Goal: Task Accomplishment & Management: Manage account settings

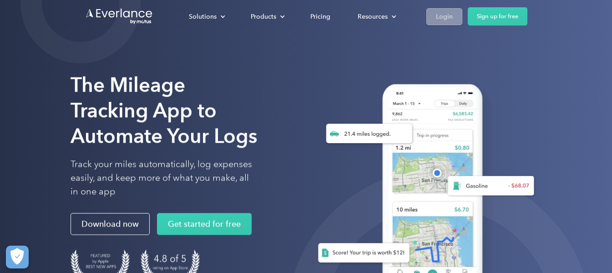
click at [444, 17] on div "Login" at bounding box center [444, 16] width 17 height 11
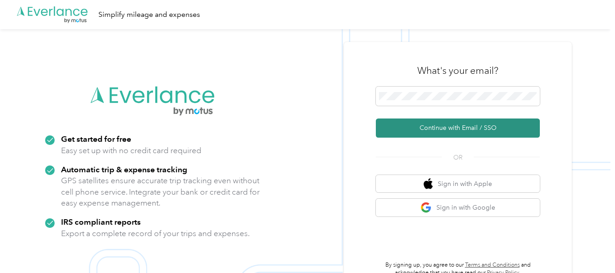
click at [452, 125] on button "Continue with Email / SSO" at bounding box center [458, 127] width 164 height 19
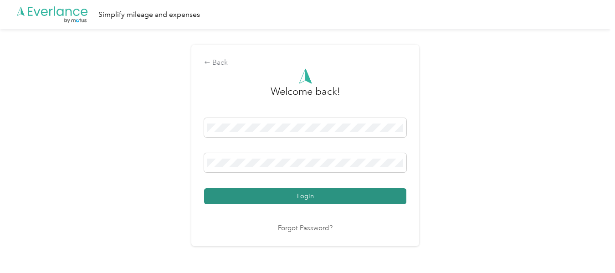
click at [313, 200] on button "Login" at bounding box center [305, 196] width 202 height 16
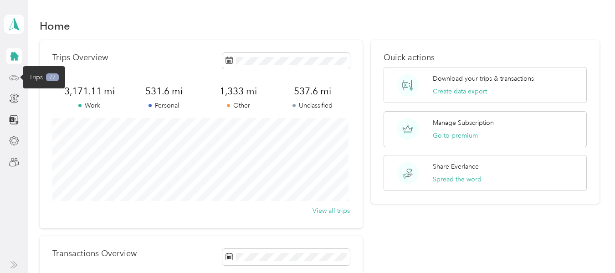
click at [15, 76] on icon at bounding box center [14, 76] width 4 height 0
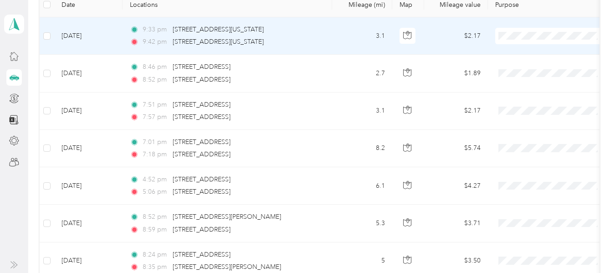
scroll to position [137, 0]
click at [521, 64] on span "Personal" at bounding box center [559, 66] width 84 height 10
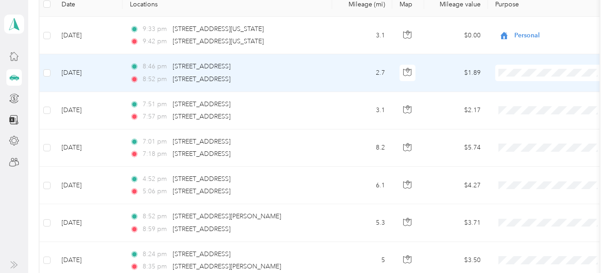
click at [528, 104] on span "Personal" at bounding box center [559, 104] width 84 height 10
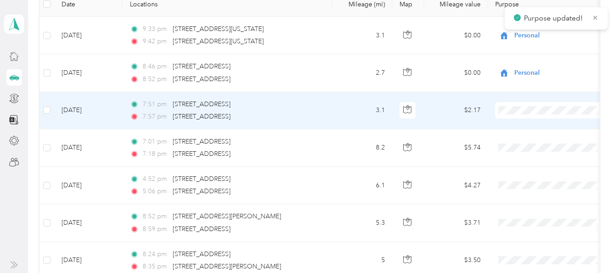
click at [525, 138] on span "Personal" at bounding box center [559, 143] width 84 height 10
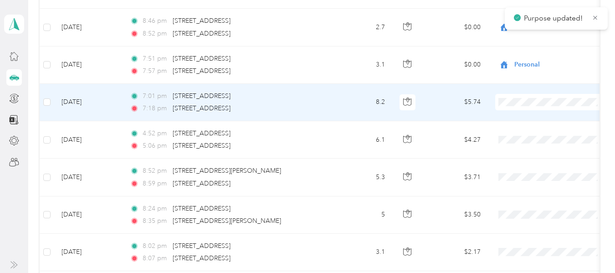
click at [531, 137] on li "Personal" at bounding box center [551, 135] width 113 height 16
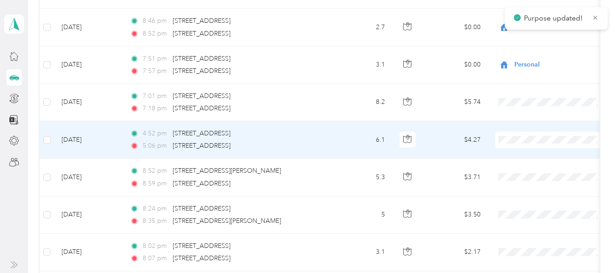
scroll to position [228, 0]
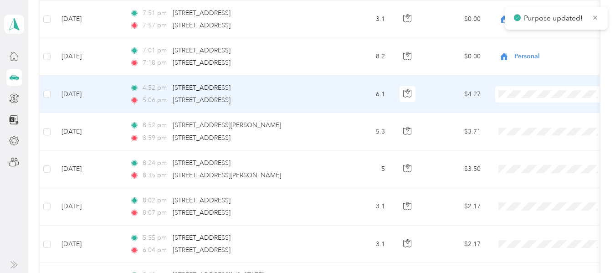
click at [527, 127] on span "Personal" at bounding box center [559, 127] width 84 height 10
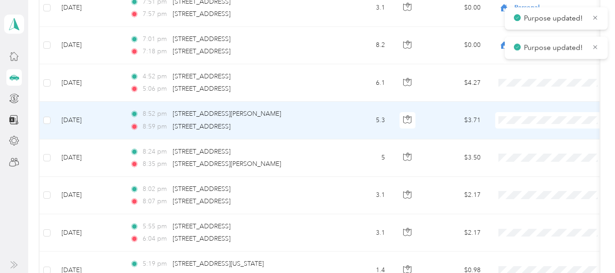
scroll to position [273, 0]
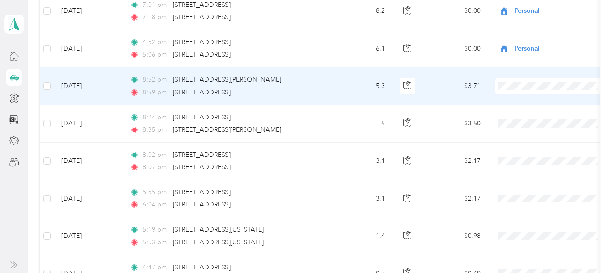
click at [531, 122] on ol "Work Personal Real Estate Consultant Other Charity Medical Moving Commute" at bounding box center [551, 158] width 113 height 127
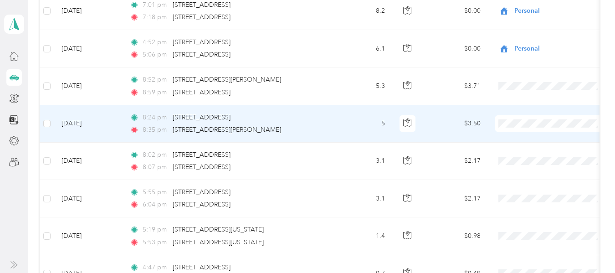
click at [527, 157] on li "Personal" at bounding box center [551, 153] width 113 height 16
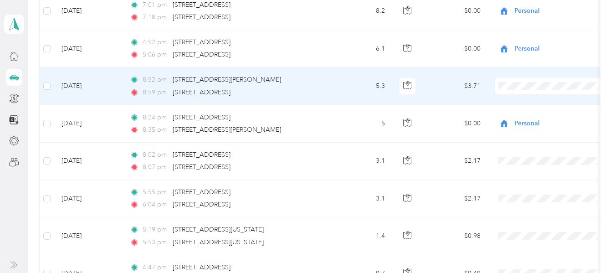
click at [521, 116] on span "Personal" at bounding box center [559, 119] width 84 height 10
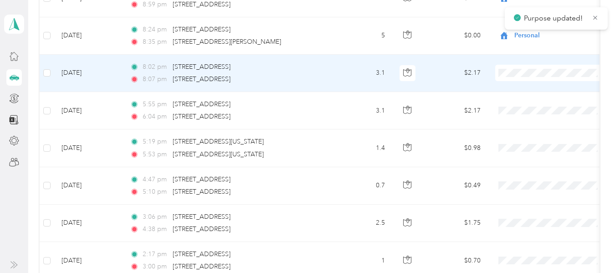
scroll to position [364, 0]
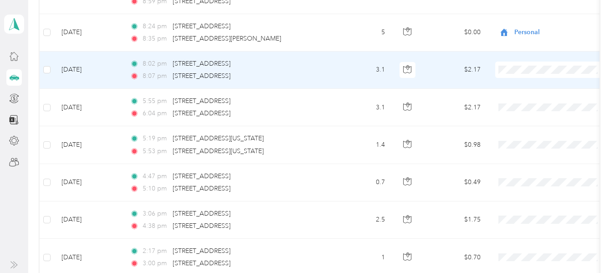
click at [525, 102] on span "Personal" at bounding box center [559, 103] width 84 height 10
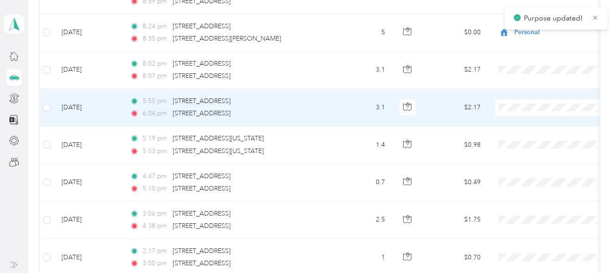
click at [515, 112] on span at bounding box center [551, 107] width 113 height 16
click at [516, 102] on span at bounding box center [551, 107] width 113 height 16
click at [523, 139] on span "Personal" at bounding box center [559, 138] width 84 height 10
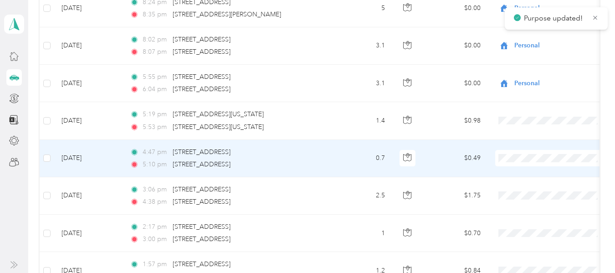
scroll to position [410, 0]
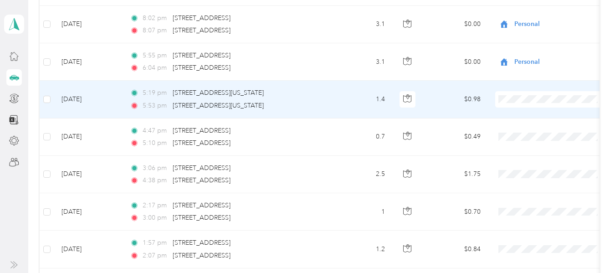
click at [524, 130] on span "Personal" at bounding box center [559, 130] width 84 height 10
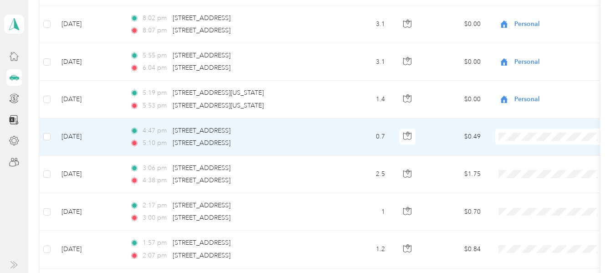
click at [526, 42] on li "Real Estate" at bounding box center [551, 37] width 113 height 16
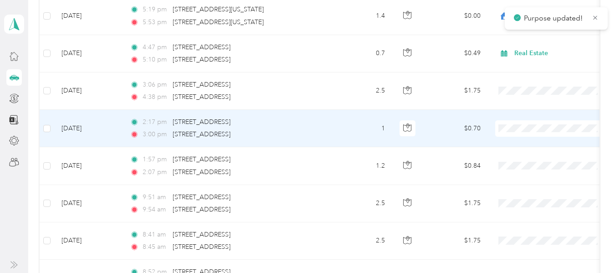
scroll to position [501, 0]
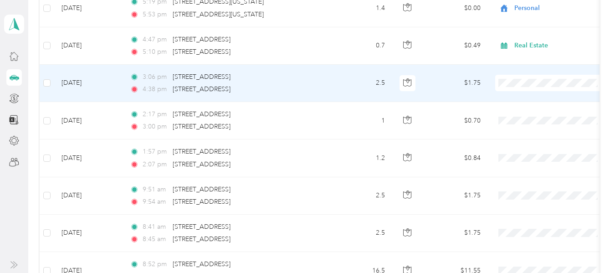
click at [524, 132] on span "Real Estate" at bounding box center [559, 130] width 84 height 10
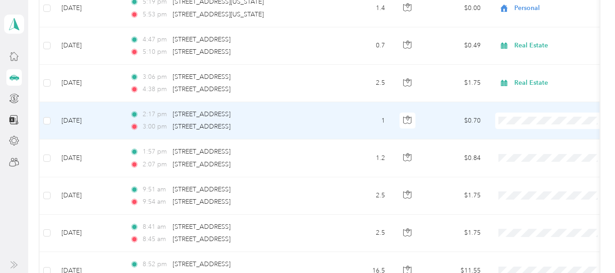
click at [529, 166] on span "Real Estate" at bounding box center [559, 169] width 84 height 10
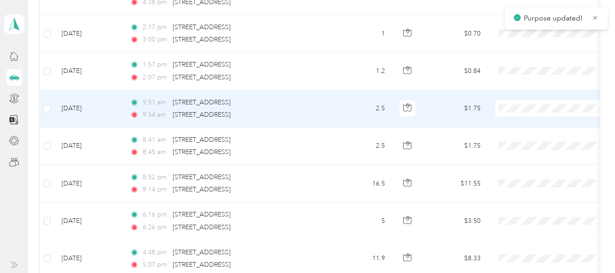
scroll to position [592, 0]
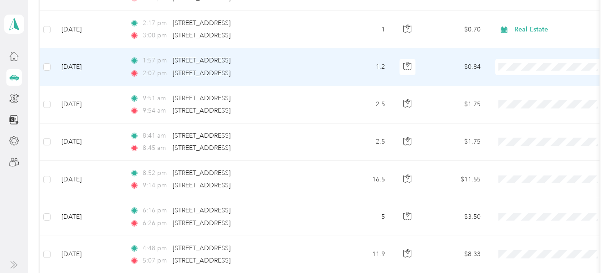
click at [524, 117] on li "Real Estate" at bounding box center [551, 115] width 113 height 16
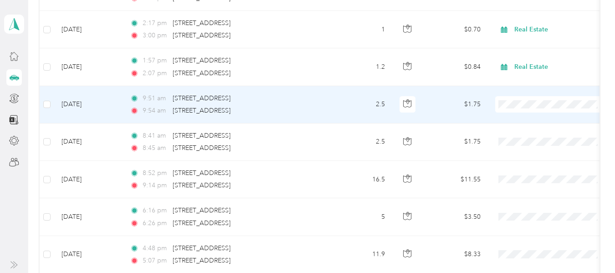
click at [526, 136] on span "Personal" at bounding box center [559, 137] width 84 height 10
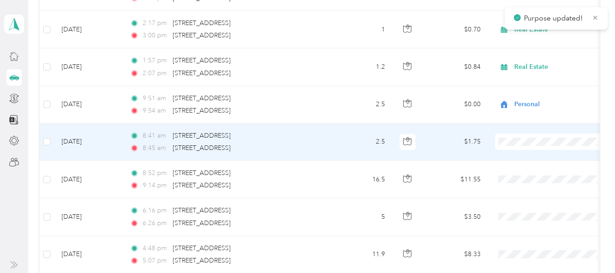
scroll to position [637, 0]
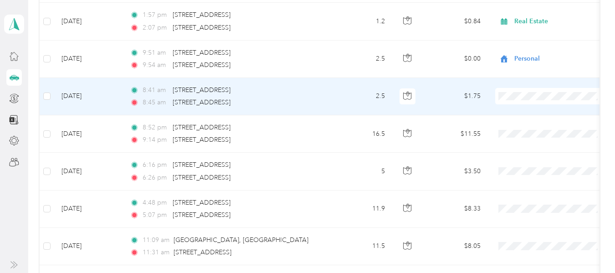
click at [532, 129] on li "Personal" at bounding box center [551, 129] width 113 height 16
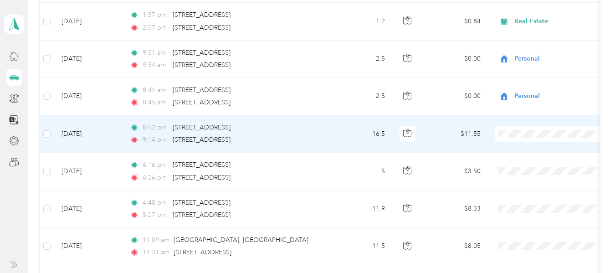
click at [527, 168] on li "Personal" at bounding box center [551, 163] width 113 height 16
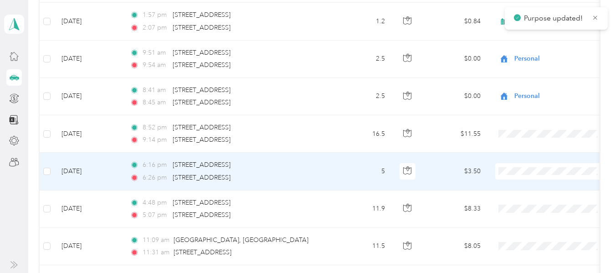
scroll to position [683, 0]
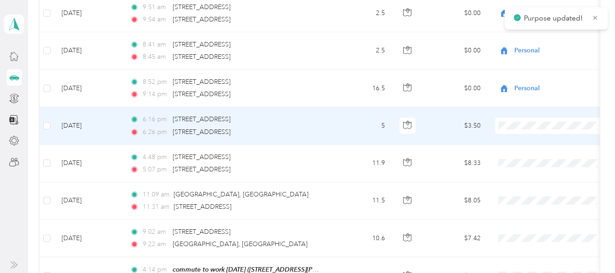
click at [525, 159] on span "Personal" at bounding box center [559, 159] width 84 height 10
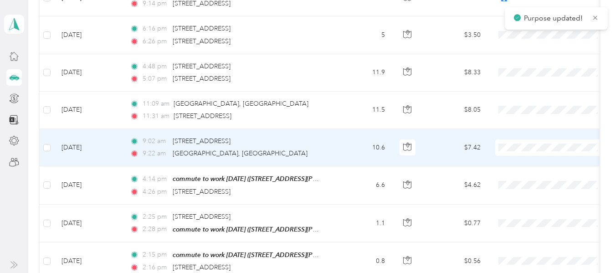
scroll to position [774, 0]
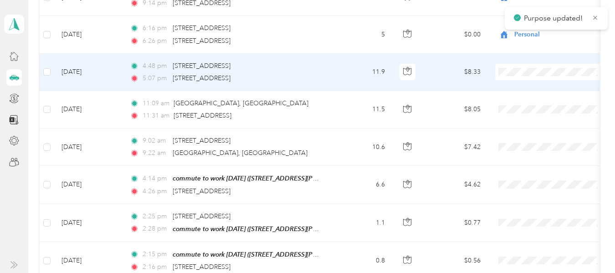
click at [523, 103] on span "Personal" at bounding box center [559, 105] width 84 height 10
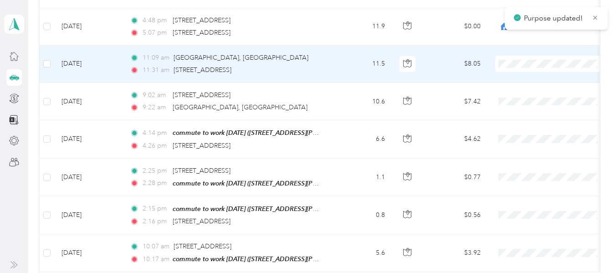
scroll to position [865, 0]
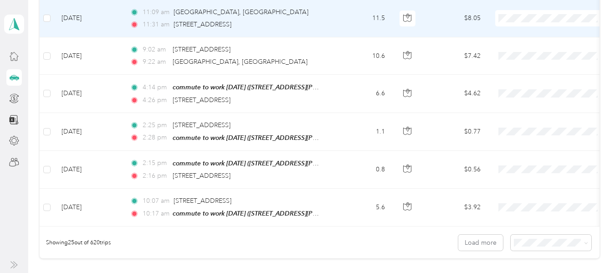
click at [513, 49] on span "Personal" at bounding box center [551, 49] width 100 height 10
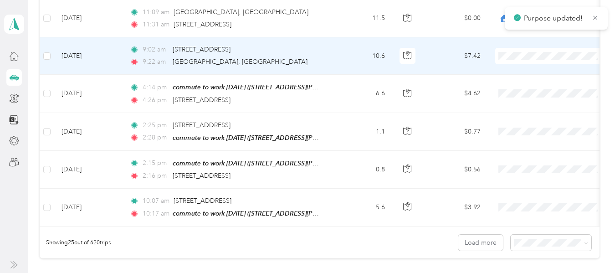
click at [519, 89] on li "Personal" at bounding box center [551, 87] width 113 height 16
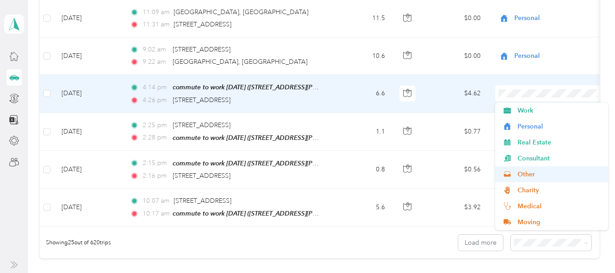
scroll to position [16, 0]
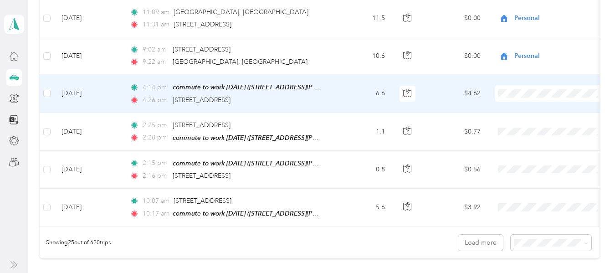
click at [529, 221] on span "Commute" at bounding box center [559, 222] width 84 height 10
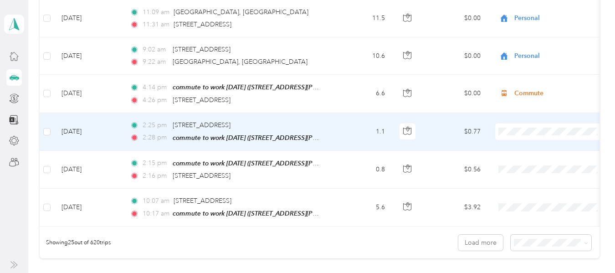
click at [534, 259] on span "Commute" at bounding box center [559, 259] width 84 height 10
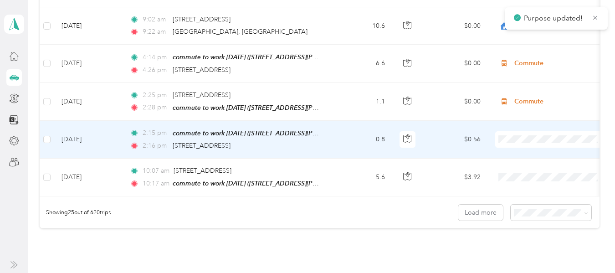
scroll to position [910, 0]
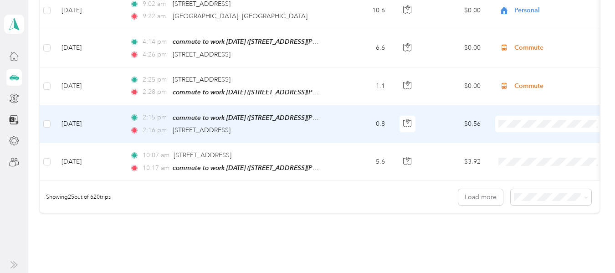
click at [513, 118] on span at bounding box center [551, 124] width 113 height 16
click at [530, 168] on span "Real Estate" at bounding box center [559, 172] width 84 height 10
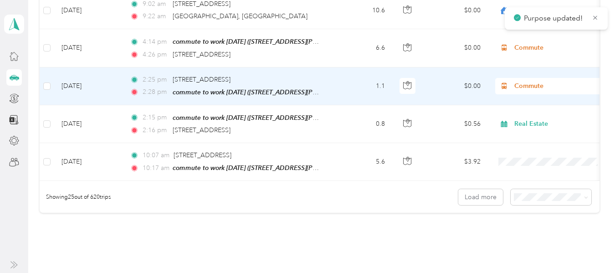
click at [528, 84] on span "Commute" at bounding box center [555, 86] width 83 height 10
click at [529, 138] on ol "Work Personal Real Estate Consultant Other Charity Medical Moving Commute" at bounding box center [551, 157] width 113 height 127
click at [530, 82] on span "Commute" at bounding box center [555, 86] width 83 height 10
click at [538, 134] on span "Real Estate" at bounding box center [559, 133] width 84 height 10
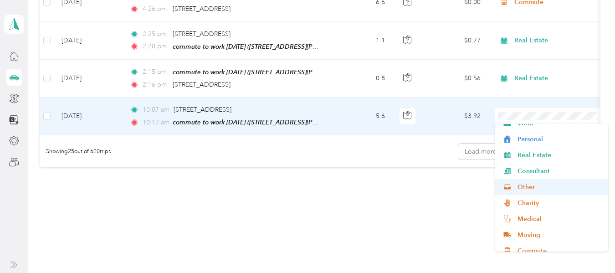
scroll to position [16, 0]
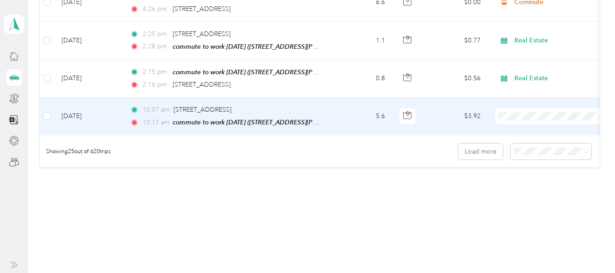
click at [526, 244] on li "Commute" at bounding box center [551, 240] width 113 height 16
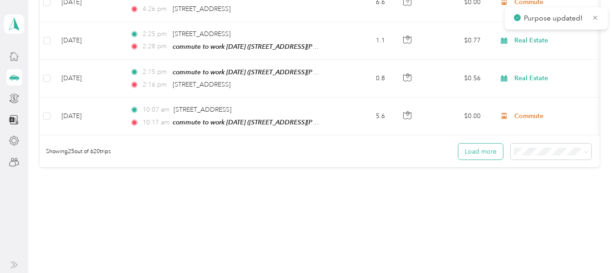
click at [478, 154] on button "Load more" at bounding box center [480, 151] width 45 height 16
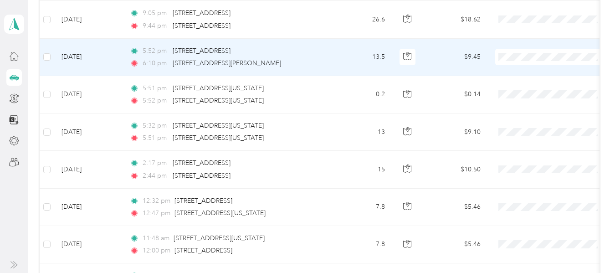
scroll to position [1093, 0]
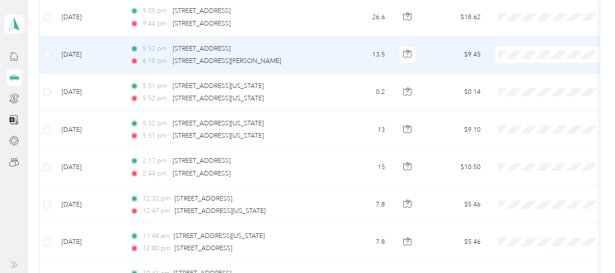
click at [525, 102] on span "Real Estate" at bounding box center [559, 101] width 84 height 10
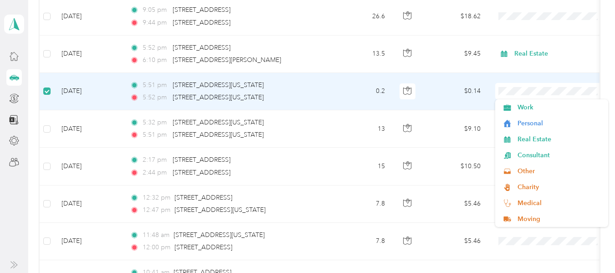
scroll to position [1092, 0]
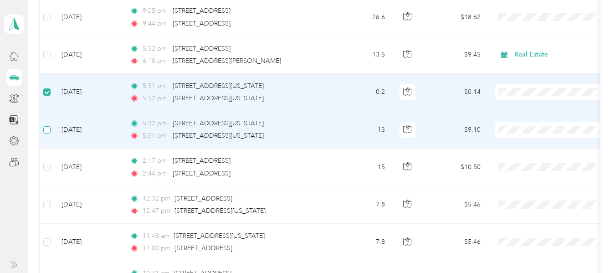
click at [49, 132] on label at bounding box center [46, 130] width 7 height 10
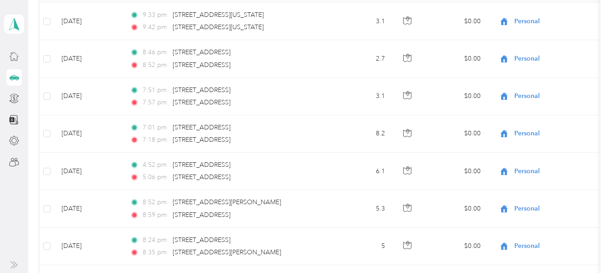
scroll to position [0, 0]
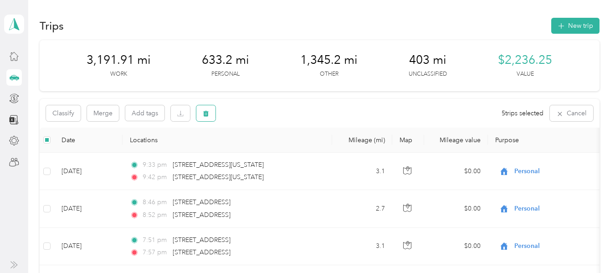
click at [201, 109] on button "button" at bounding box center [205, 113] width 19 height 16
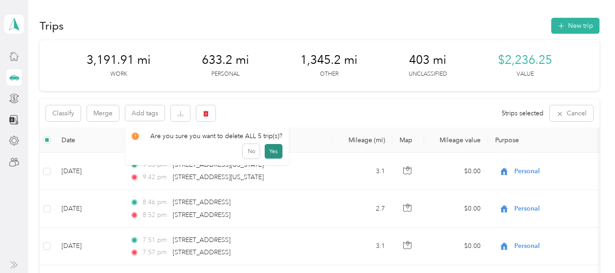
click at [269, 152] on button "Yes" at bounding box center [273, 151] width 18 height 15
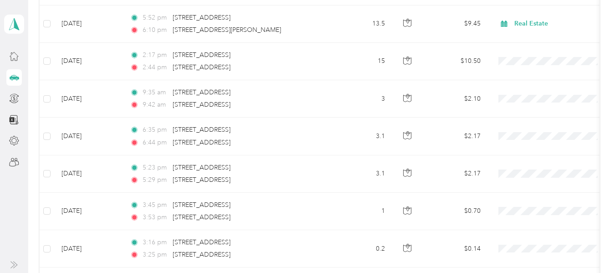
scroll to position [1138, 0]
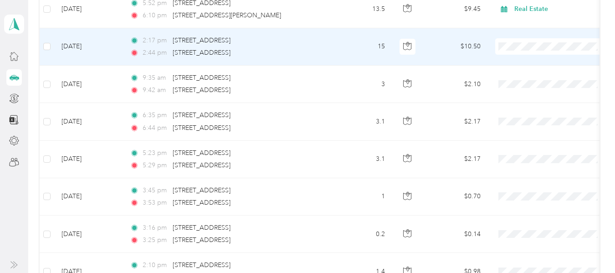
click at [519, 40] on span at bounding box center [551, 46] width 113 height 16
click at [530, 91] on span "Real Estate" at bounding box center [559, 92] width 84 height 10
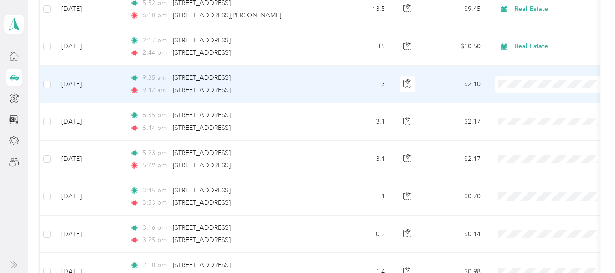
click at [529, 132] on li "Real Estate" at bounding box center [551, 131] width 113 height 16
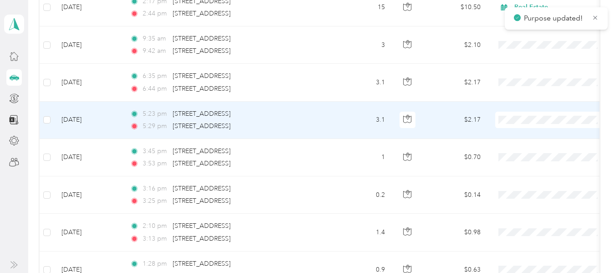
scroll to position [1184, 0]
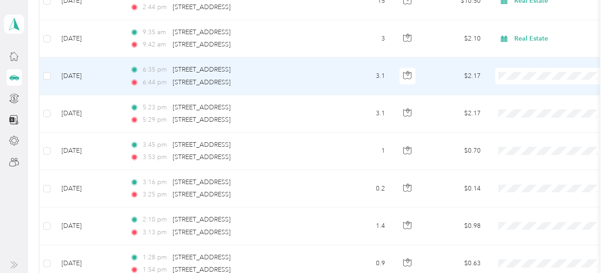
click at [523, 105] on span "Personal" at bounding box center [559, 103] width 84 height 10
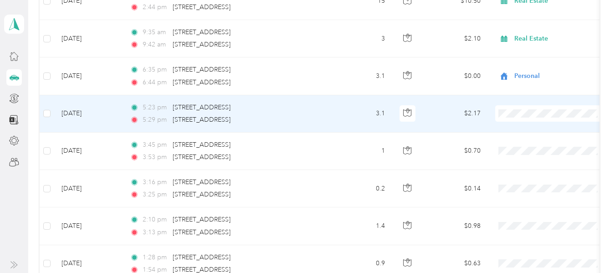
click at [532, 141] on span "Personal" at bounding box center [559, 142] width 84 height 10
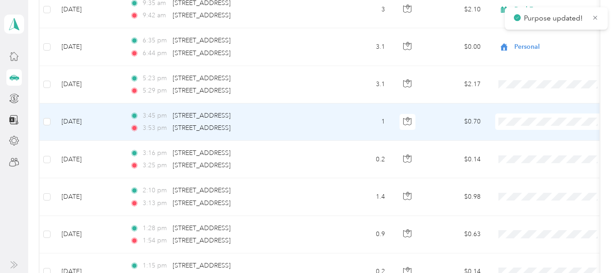
scroll to position [1229, 0]
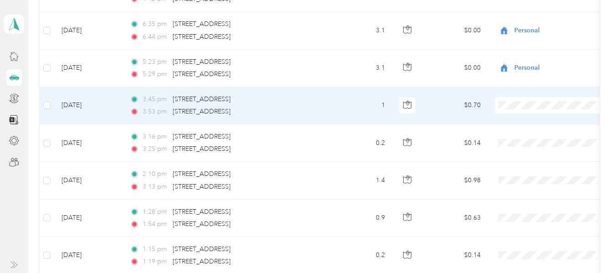
click at [529, 151] on span "Real Estate" at bounding box center [559, 151] width 84 height 10
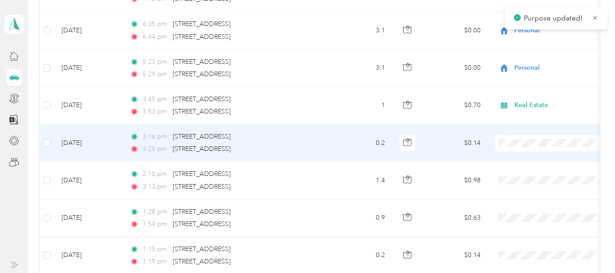
click at [524, 41] on span "Real Estate" at bounding box center [559, 41] width 84 height 10
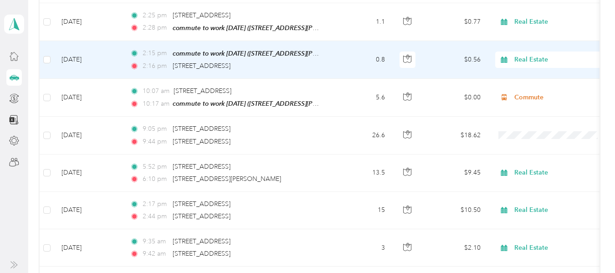
scroll to position [990, 0]
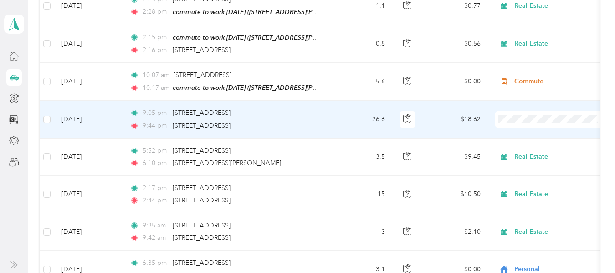
click at [524, 170] on li "Real Estate" at bounding box center [551, 164] width 113 height 16
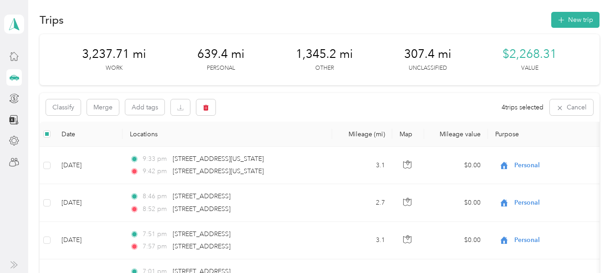
scroll to position [0, 0]
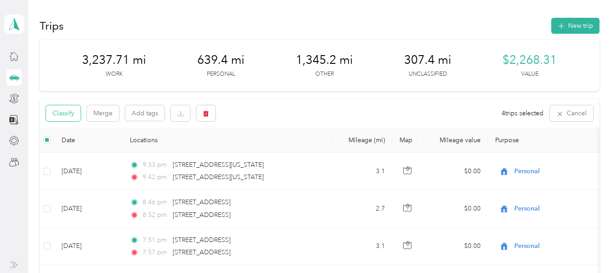
click at [66, 113] on button "Classify" at bounding box center [63, 113] width 35 height 16
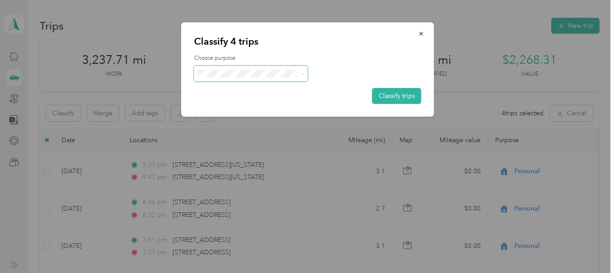
click at [303, 73] on icon at bounding box center [302, 74] width 4 height 4
click at [244, 121] on span "Real Estate" at bounding box center [258, 122] width 85 height 10
click at [394, 93] on button "Classify trips" at bounding box center [396, 96] width 49 height 16
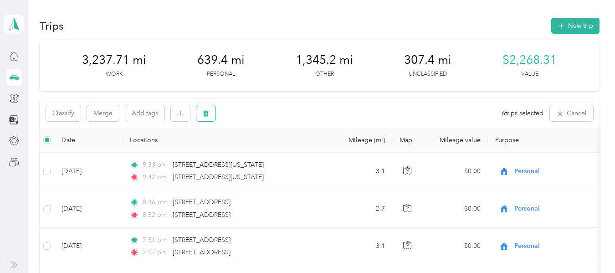
click at [210, 113] on button "button" at bounding box center [205, 113] width 19 height 16
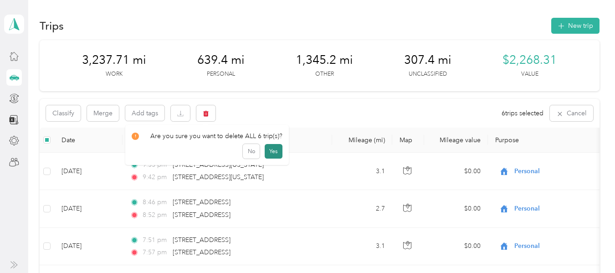
click at [270, 152] on button "Yes" at bounding box center [273, 151] width 18 height 15
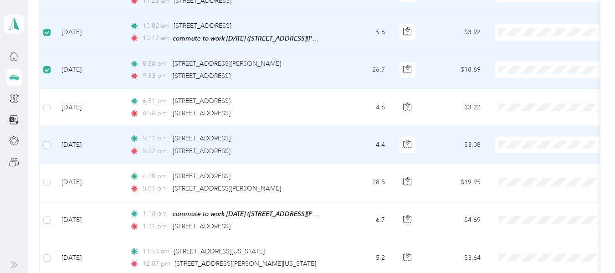
scroll to position [1729, 0]
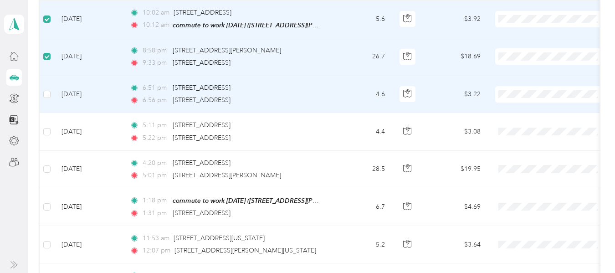
click at [51, 89] on td at bounding box center [47, 94] width 15 height 37
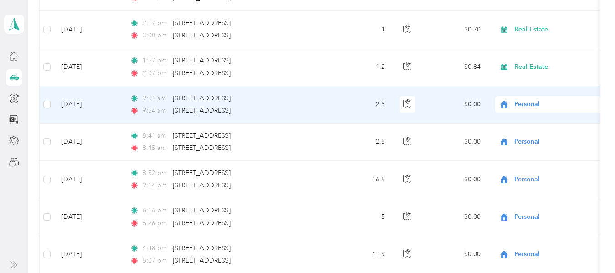
scroll to position [90, 0]
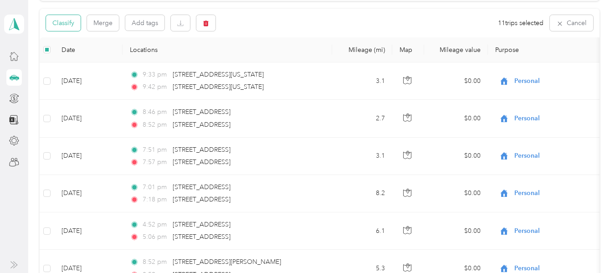
click at [62, 19] on button "Classify" at bounding box center [63, 23] width 35 height 16
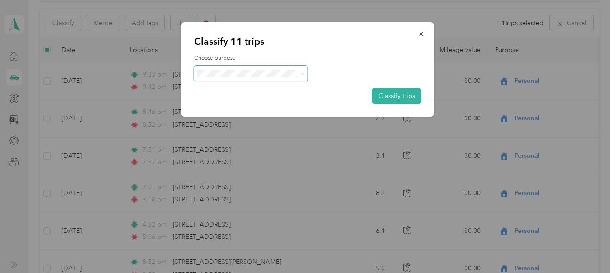
click at [300, 76] on span at bounding box center [302, 74] width 4 height 8
click at [385, 93] on button "Classify trips" at bounding box center [396, 96] width 49 height 16
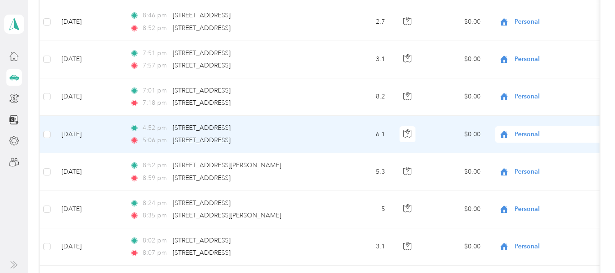
scroll to position [0, 0]
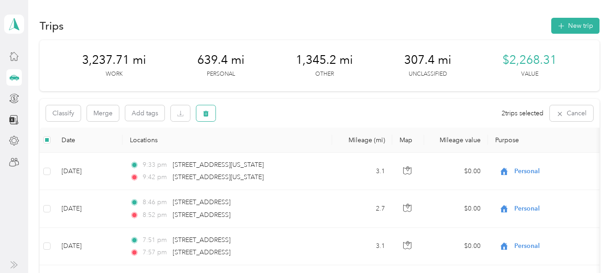
click at [203, 107] on button "button" at bounding box center [205, 113] width 19 height 16
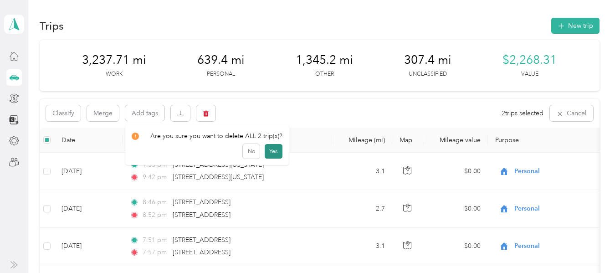
click at [270, 147] on button "Yes" at bounding box center [273, 151] width 18 height 15
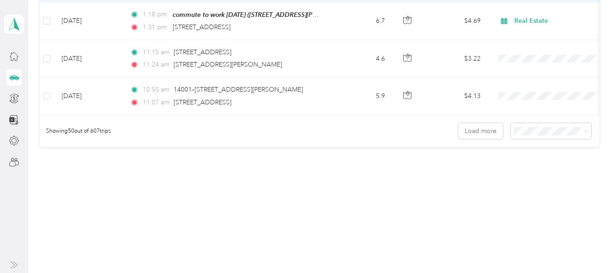
scroll to position [1917, 0]
click at [476, 130] on button "Load more" at bounding box center [480, 131] width 45 height 16
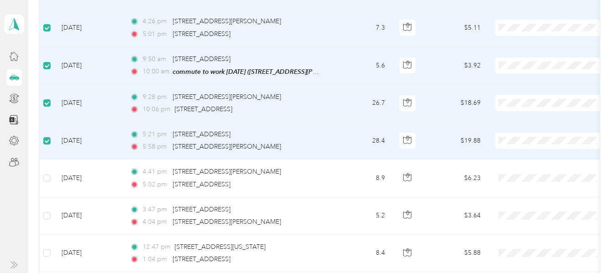
scroll to position [2215, 0]
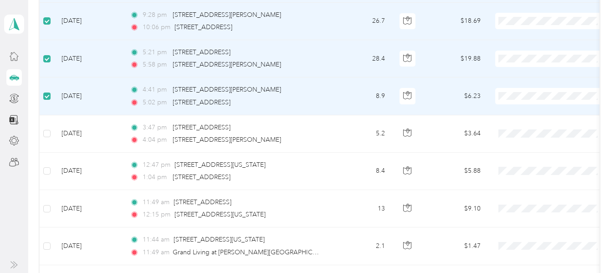
click at [46, 94] on label at bounding box center [46, 96] width 7 height 10
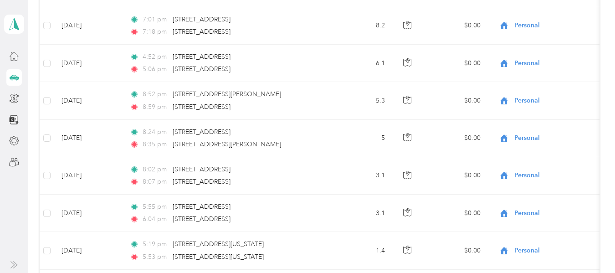
scroll to position [0, 0]
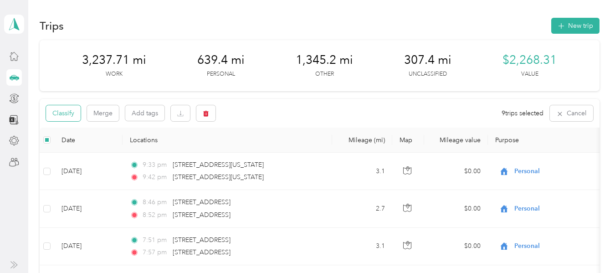
click at [72, 107] on button "Classify" at bounding box center [63, 113] width 35 height 16
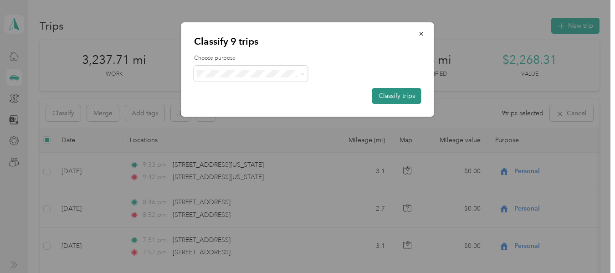
click at [389, 96] on button "Classify trips" at bounding box center [396, 96] width 49 height 16
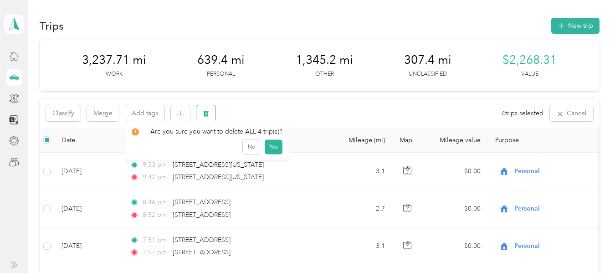
click at [199, 107] on button "button" at bounding box center [205, 113] width 19 height 16
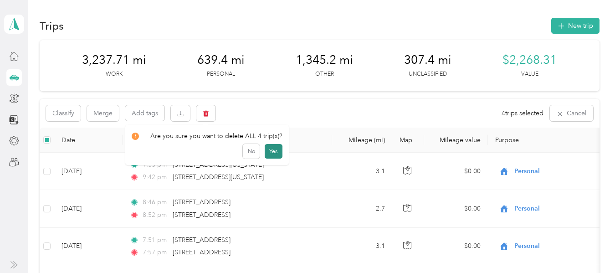
click at [267, 151] on button "Yes" at bounding box center [273, 151] width 18 height 15
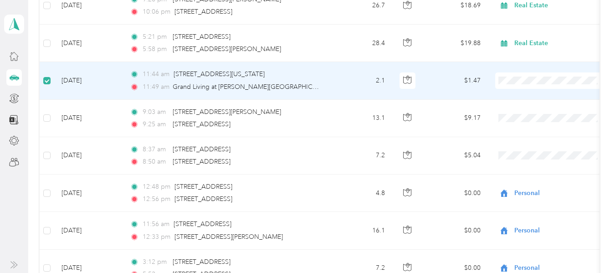
scroll to position [2230, 0]
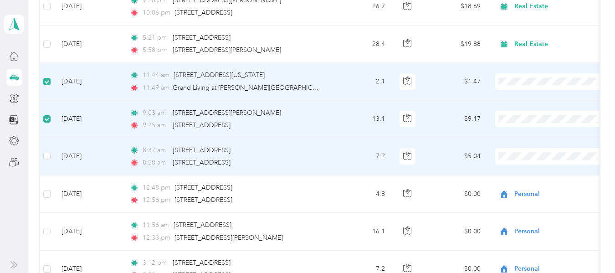
click at [525, 40] on li "Personal" at bounding box center [551, 38] width 113 height 16
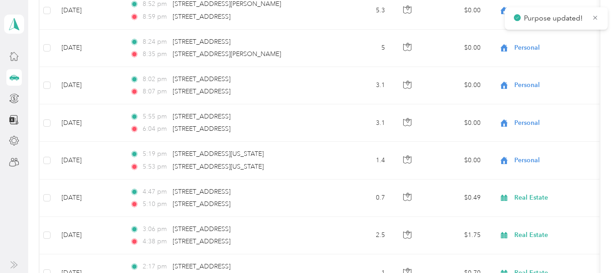
scroll to position [0, 0]
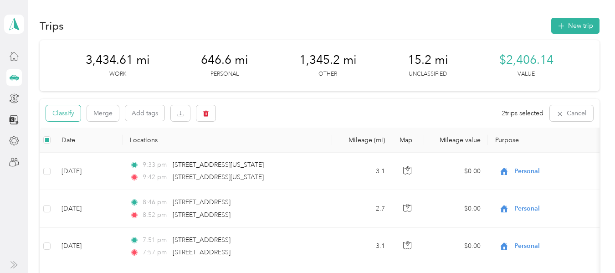
click at [64, 113] on button "Classify" at bounding box center [63, 113] width 35 height 16
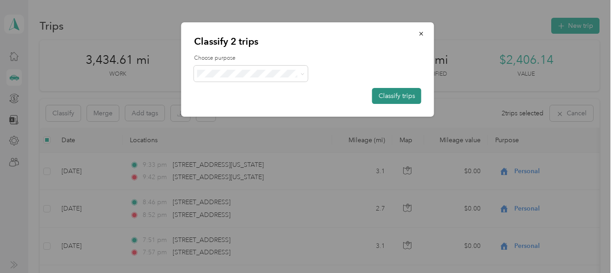
click at [389, 96] on button "Classify trips" at bounding box center [396, 96] width 49 height 16
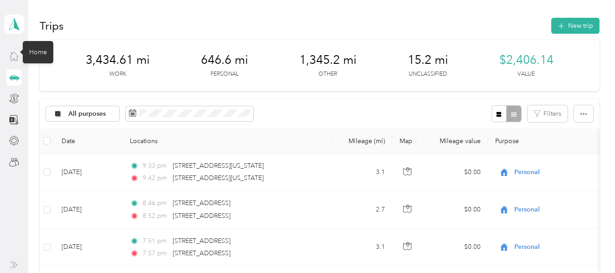
click at [12, 53] on icon at bounding box center [14, 56] width 8 height 8
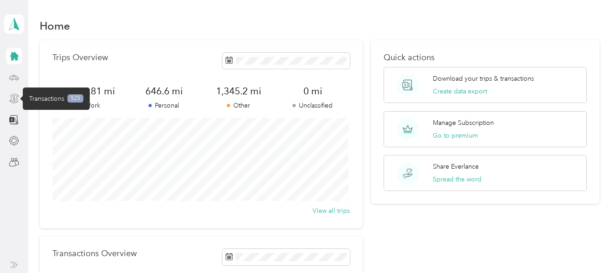
click at [13, 95] on icon at bounding box center [14, 98] width 10 height 10
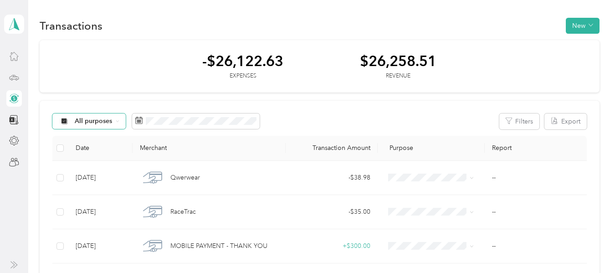
click at [95, 122] on span "All purposes" at bounding box center [94, 121] width 38 height 6
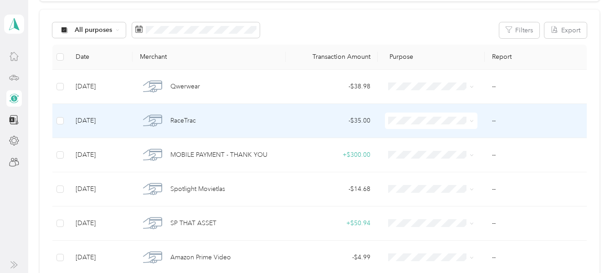
scroll to position [137, 0]
